Goal: Task Accomplishment & Management: Use online tool/utility

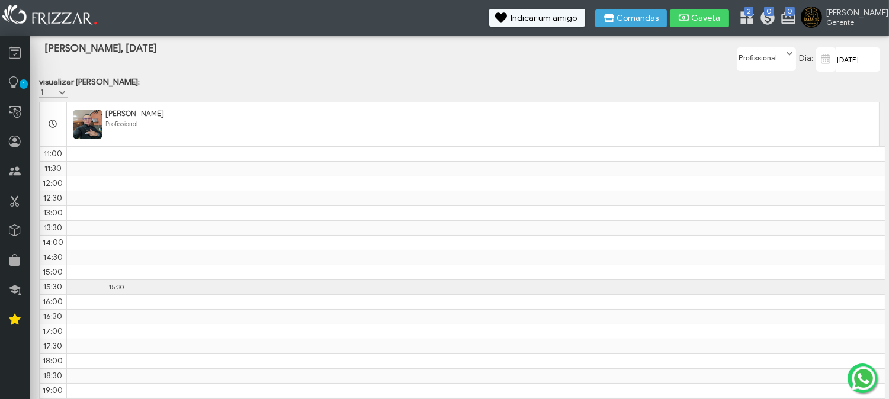
scroll to position [103, 0]
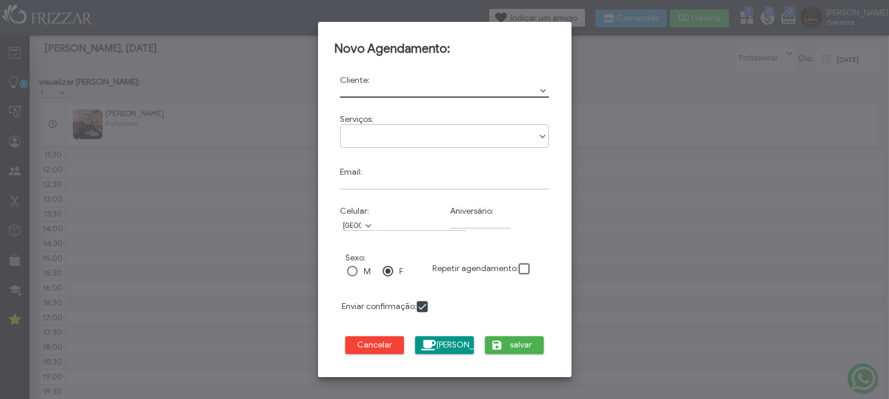
click at [347, 273] on div at bounding box center [352, 271] width 11 height 11
click at [380, 85] on input "text" at bounding box center [445, 91] width 210 height 12
type input "[PERSON_NAME]"
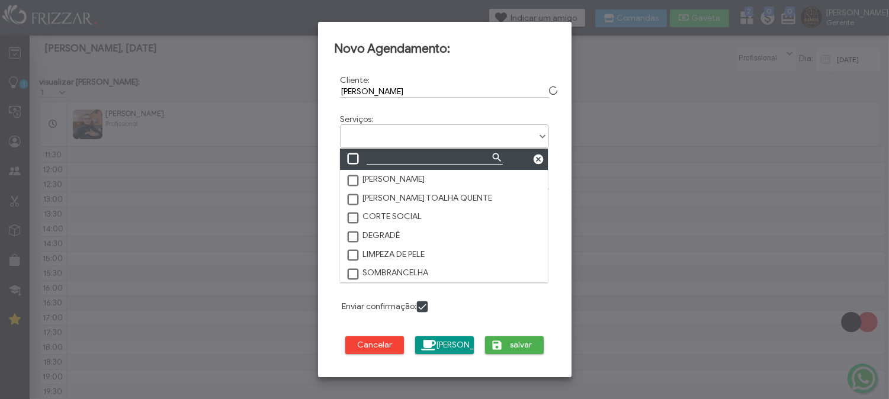
click at [374, 131] on ul at bounding box center [445, 132] width 208 height 14
click at [386, 235] on label "DEGRADÊ" at bounding box center [373, 235] width 54 height 11
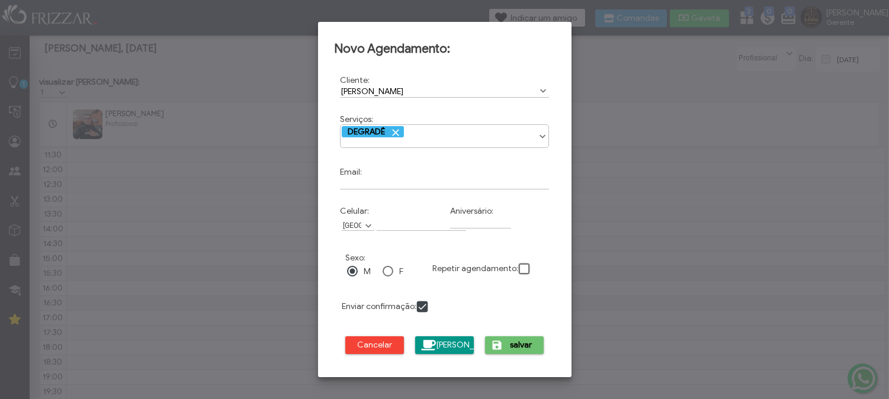
click at [535, 346] on button "salvar" at bounding box center [514, 345] width 59 height 18
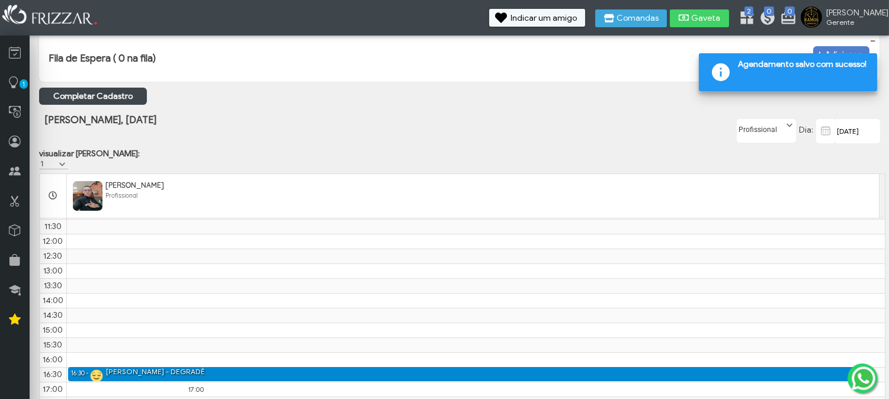
scroll to position [97, 0]
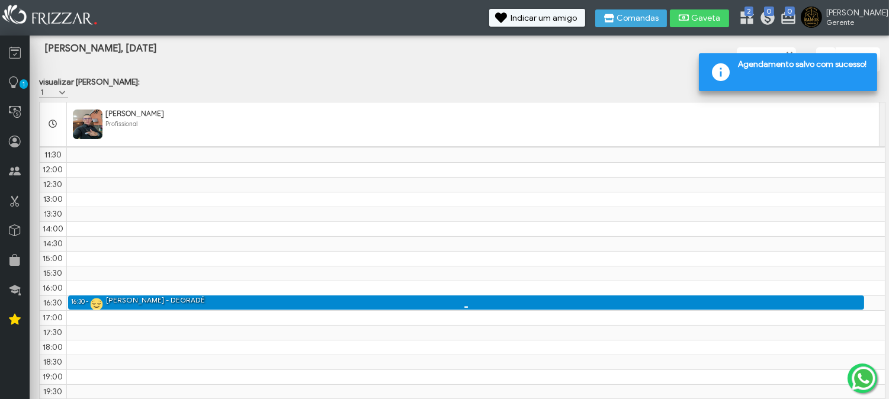
click at [176, 302] on div "[PERSON_NAME] - DEGRADÊ" at bounding box center [155, 301] width 99 height 10
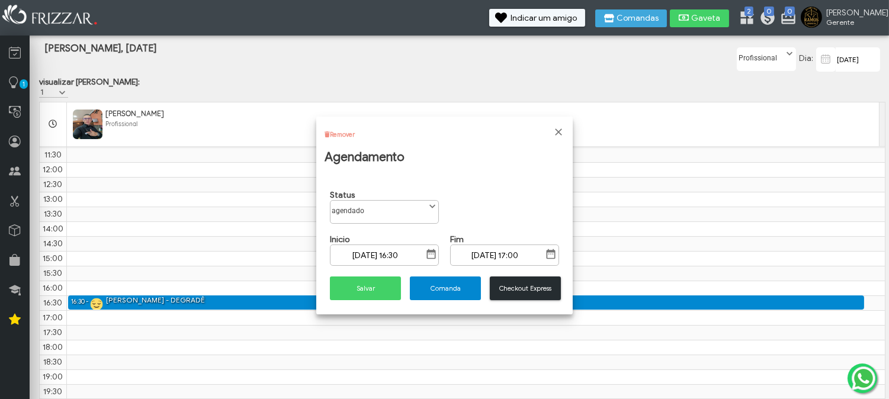
scroll to position [6, 50]
click at [423, 284] on span "Comanda" at bounding box center [445, 288] width 54 height 9
click at [423, 275] on div "Comanda" at bounding box center [444, 288] width 80 height 34
